Goal: Navigation & Orientation: Find specific page/section

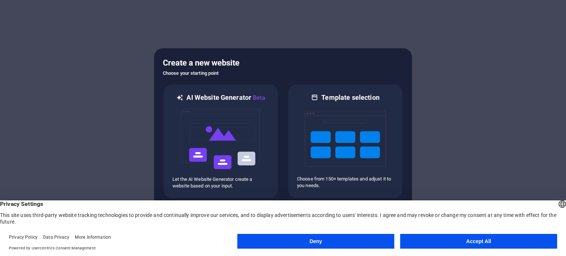
click at [467, 247] on button "Accept All" at bounding box center [478, 241] width 157 height 15
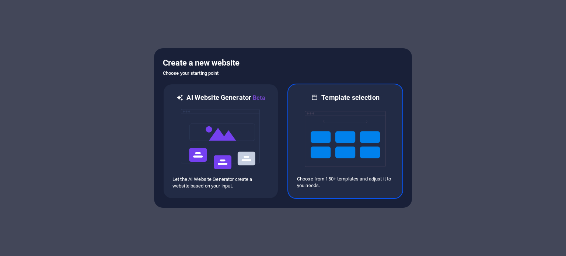
click at [324, 179] on p "Choose from 150+ templates and adjust it to you needs." at bounding box center [345, 182] width 97 height 13
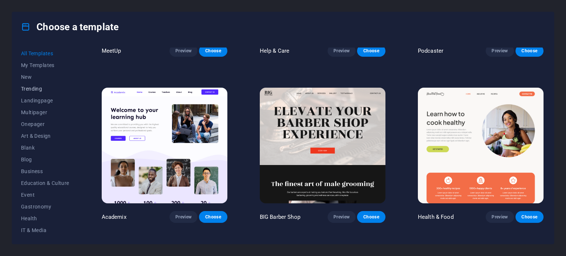
click at [37, 87] on span "Trending" at bounding box center [45, 89] width 48 height 6
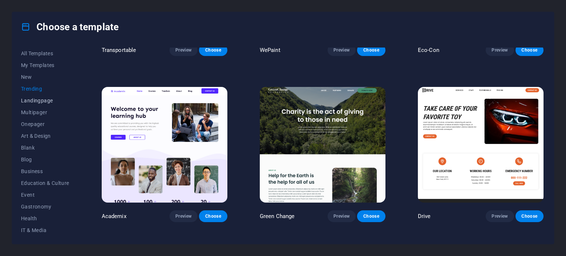
click at [45, 100] on span "Landingpage" at bounding box center [45, 101] width 48 height 6
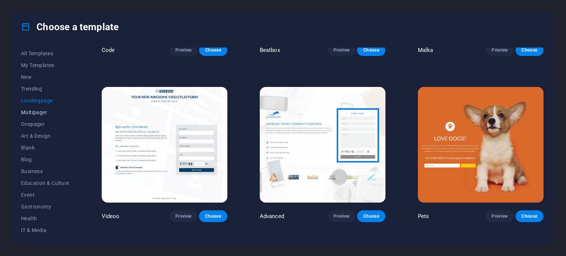
click at [39, 111] on span "Multipager" at bounding box center [45, 112] width 48 height 6
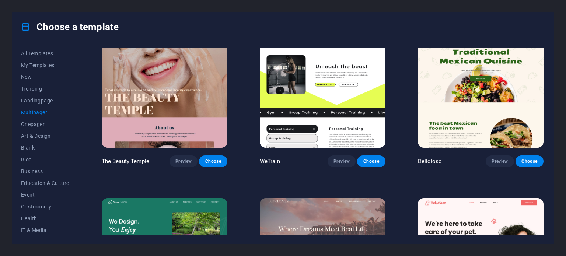
scroll to position [627, 0]
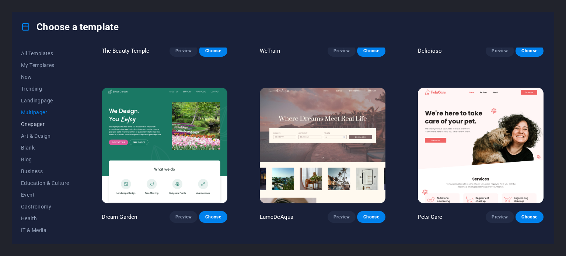
click at [34, 122] on span "Onepager" at bounding box center [45, 124] width 48 height 6
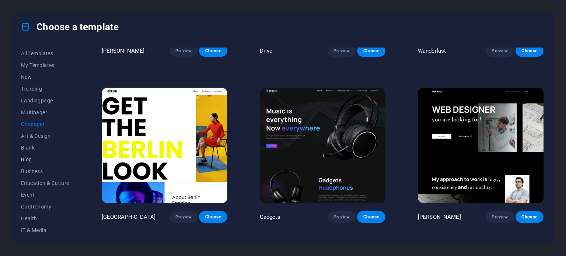
click at [28, 160] on span "Blog" at bounding box center [45, 160] width 48 height 6
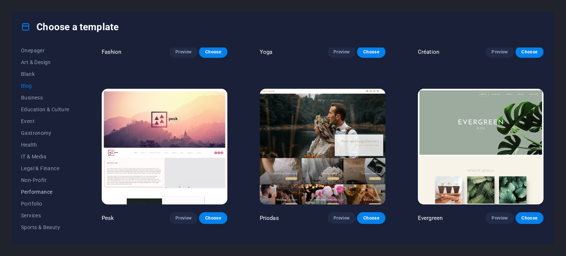
scroll to position [107, 0]
click at [34, 147] on span "Non-Profit" at bounding box center [45, 147] width 48 height 6
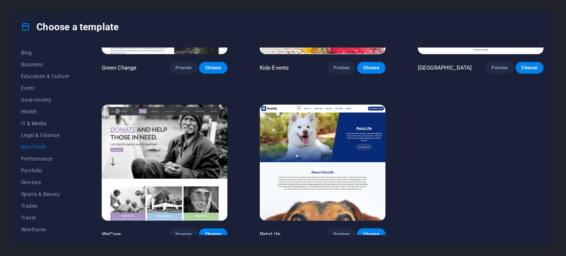
scroll to position [114, 0]
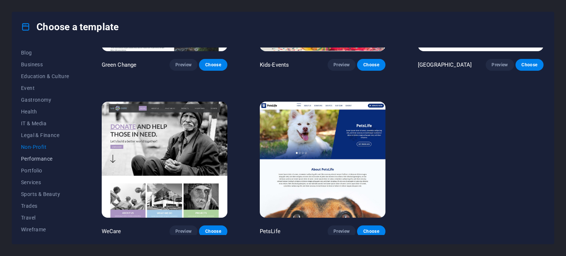
click at [45, 161] on span "Performance" at bounding box center [45, 159] width 48 height 6
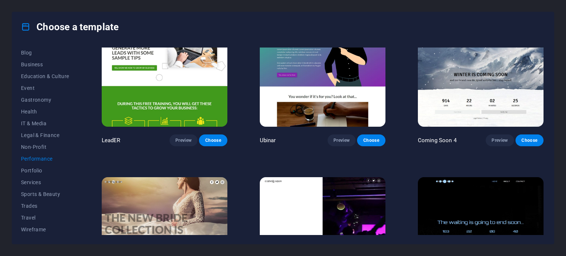
scroll to position [776, 0]
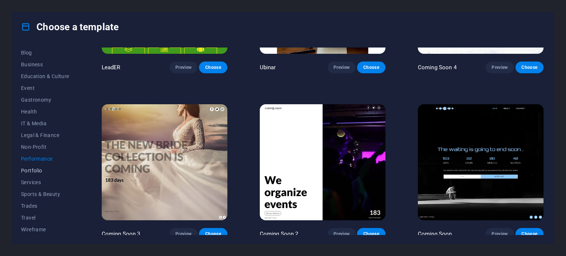
click at [35, 168] on span "Portfolio" at bounding box center [45, 171] width 48 height 6
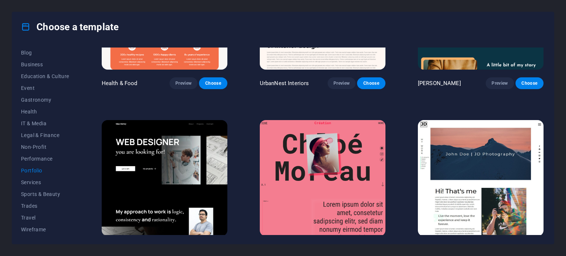
scroll to position [70, 0]
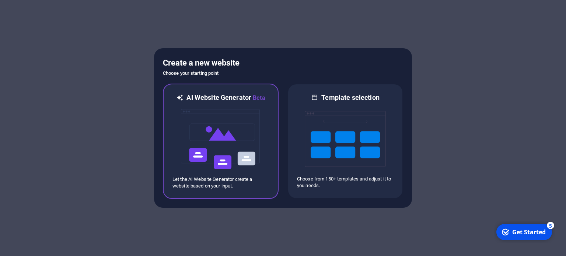
click at [220, 159] on img at bounding box center [220, 139] width 81 height 74
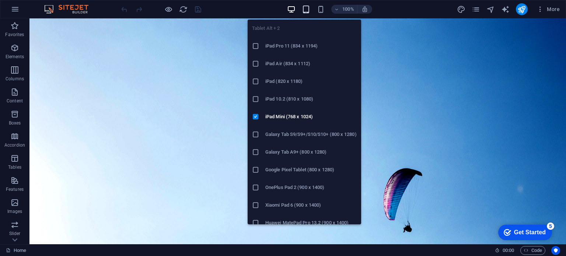
click at [306, 10] on icon "button" at bounding box center [306, 9] width 8 height 8
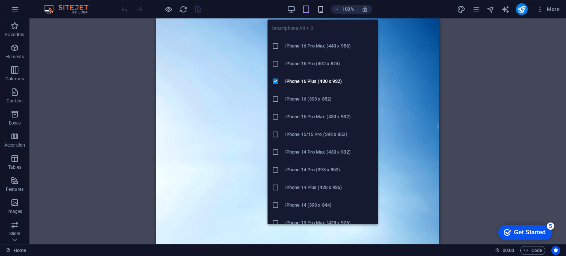
click at [321, 10] on icon "button" at bounding box center [321, 9] width 8 height 8
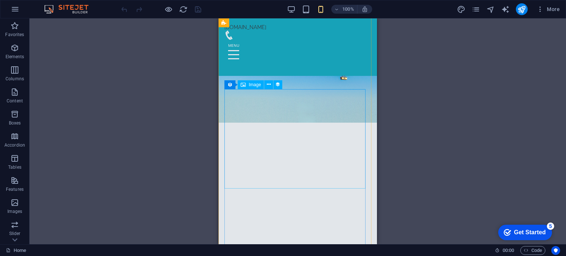
scroll to position [885, 0]
